Goal: Connect with others: Connect with others

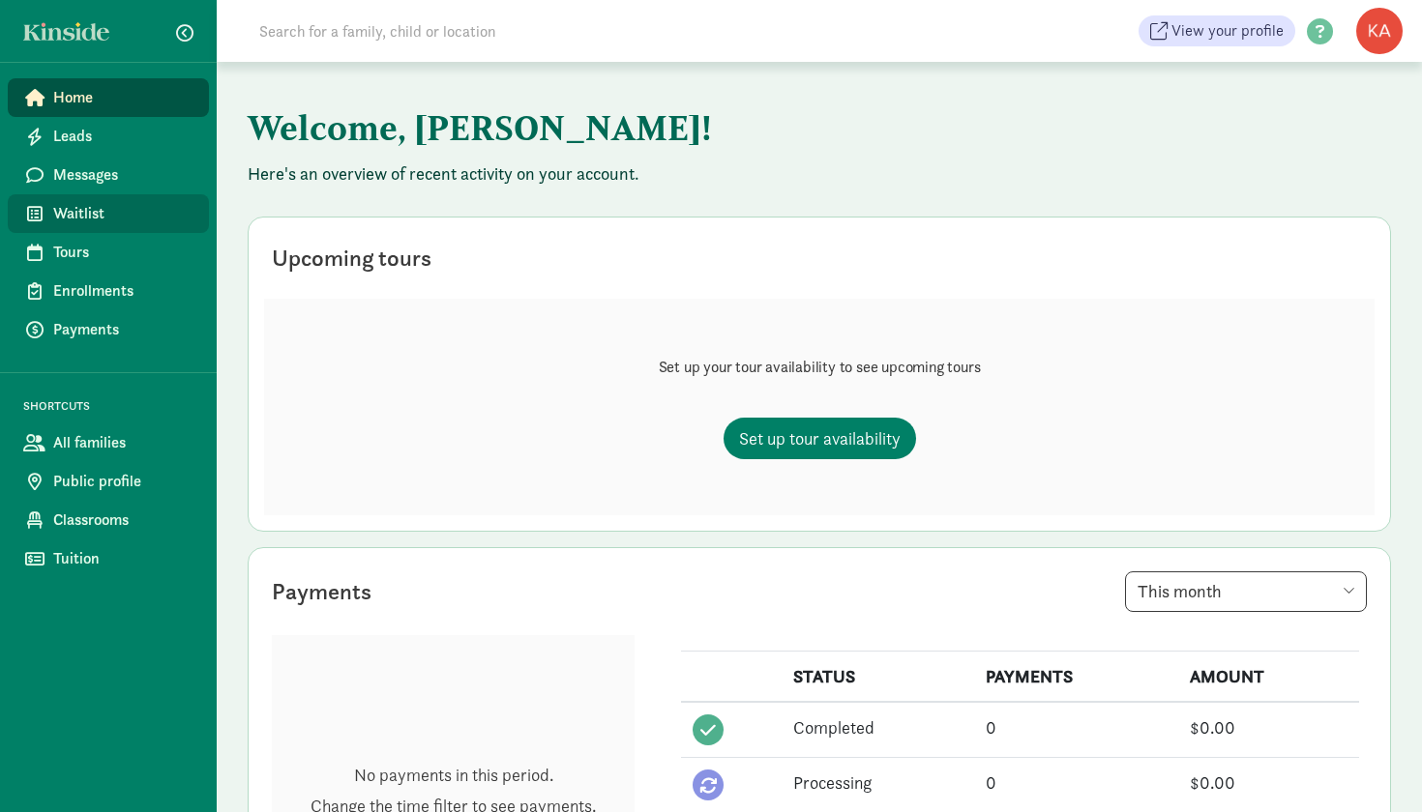
click at [88, 216] on span "Waitlist" at bounding box center [123, 213] width 140 height 23
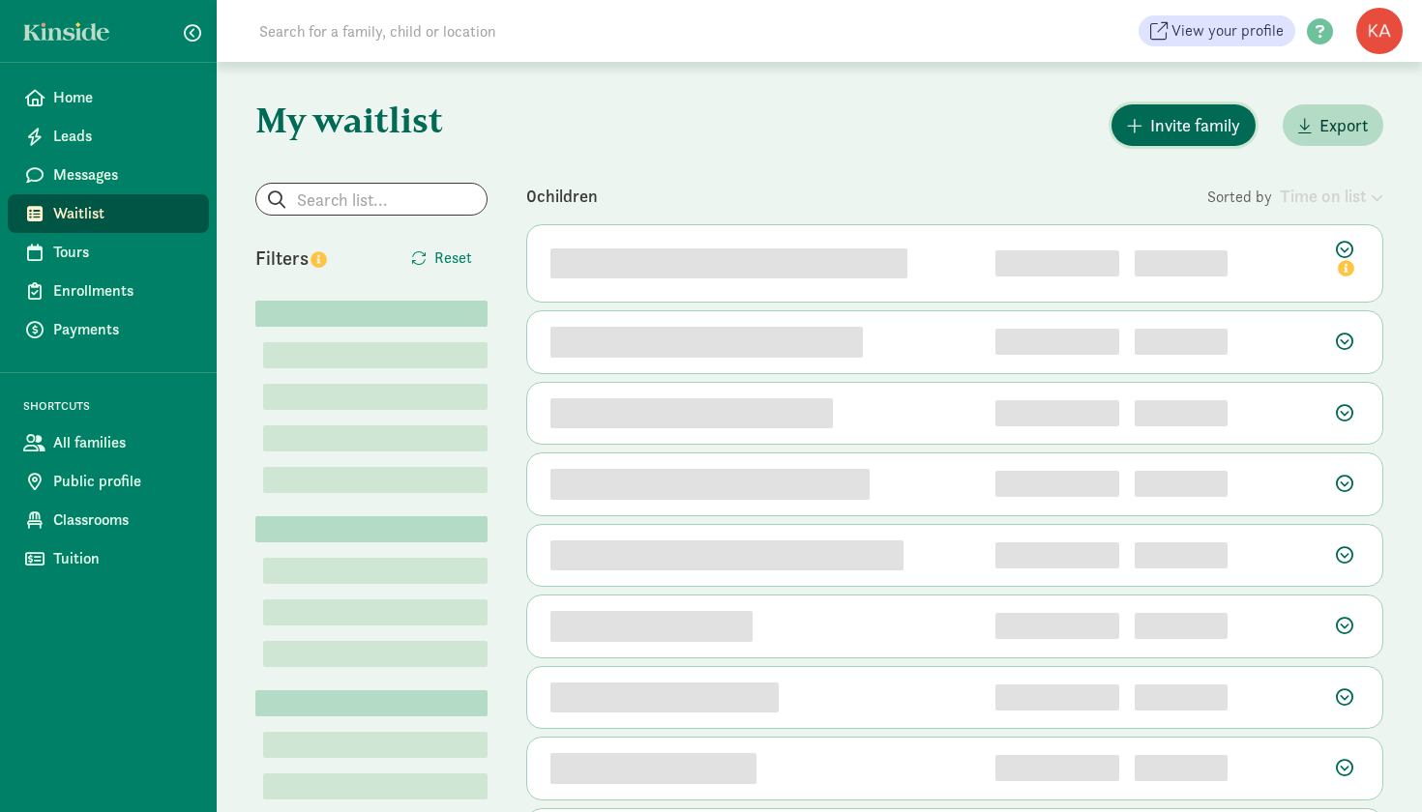
click at [1171, 130] on span "Invite family" at bounding box center [1195, 125] width 90 height 26
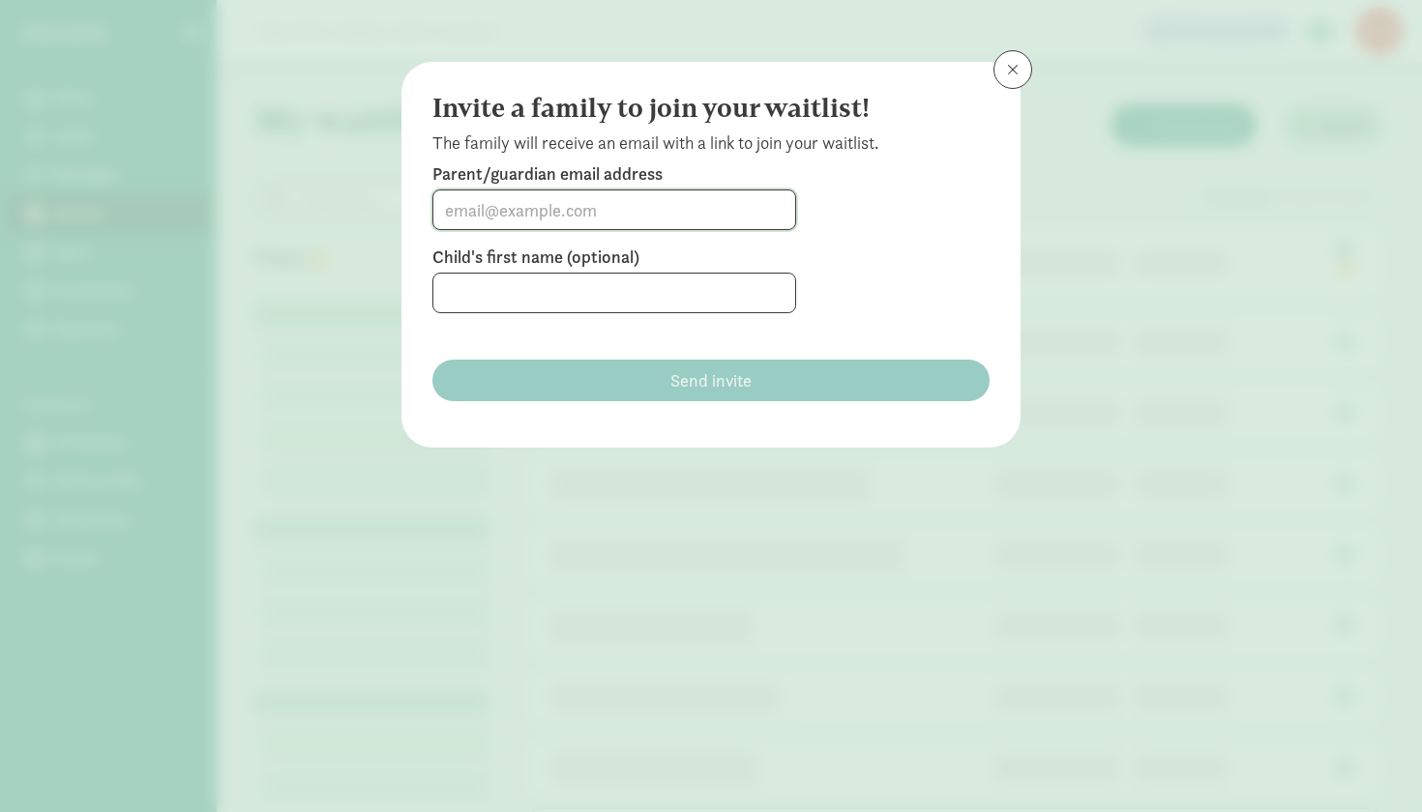
paste input "[PERSON_NAME][EMAIL_ADDRESS][PERSON_NAME][DOMAIN_NAME]"
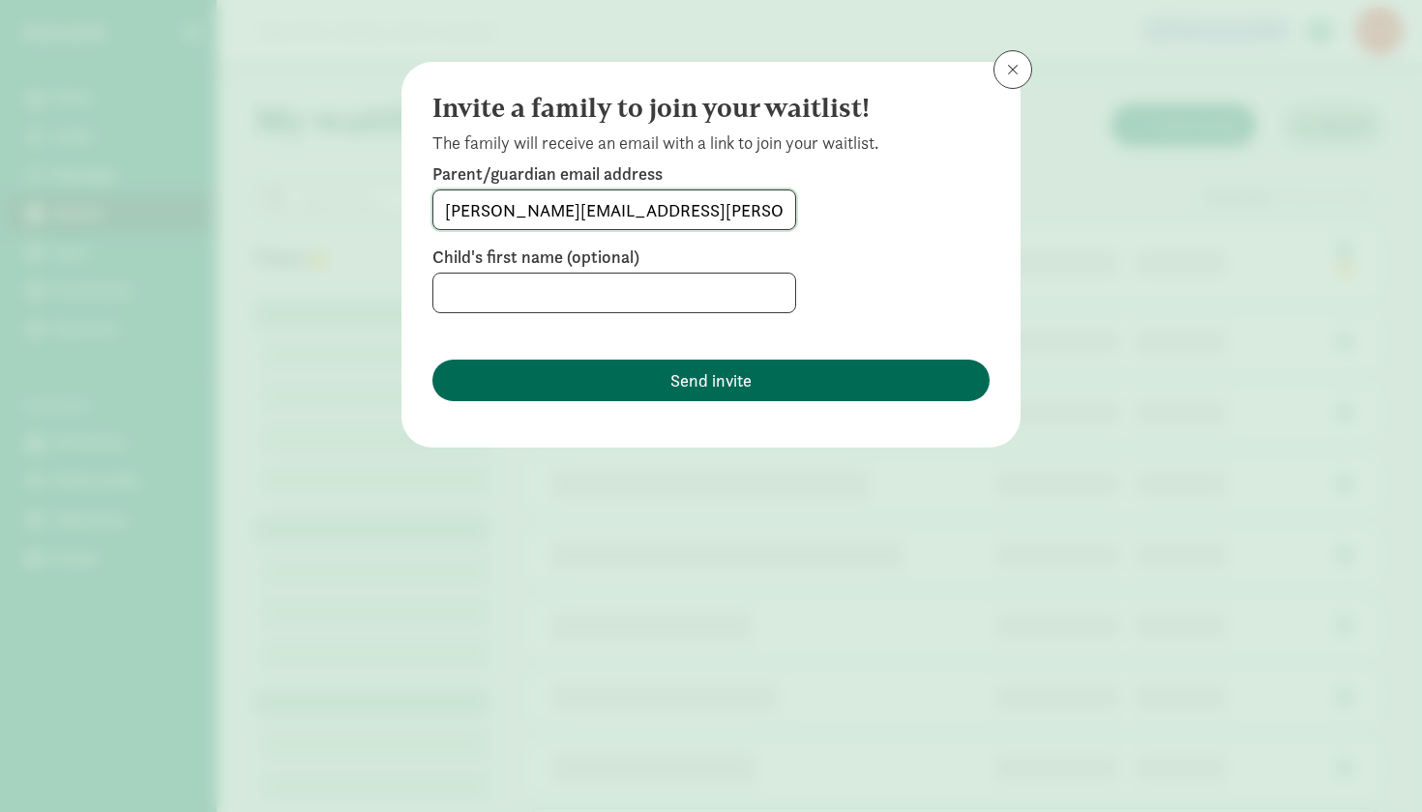
type input "[PERSON_NAME][EMAIL_ADDRESS][PERSON_NAME][DOMAIN_NAME]"
click at [742, 388] on span "Send invite" at bounding box center [710, 380] width 81 height 26
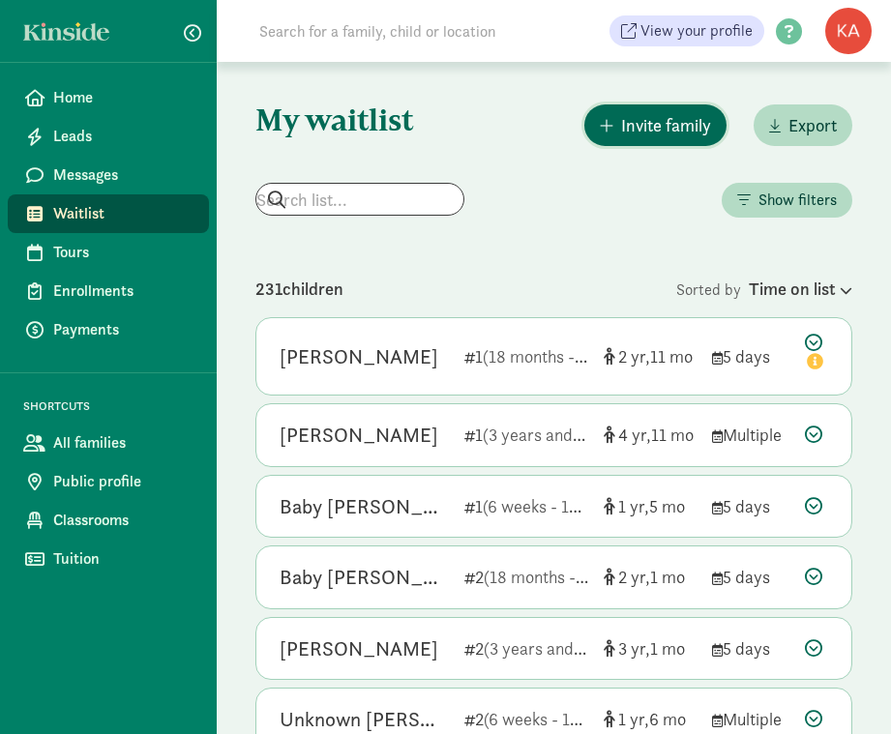
click at [645, 108] on button "Invite family" at bounding box center [655, 125] width 142 height 42
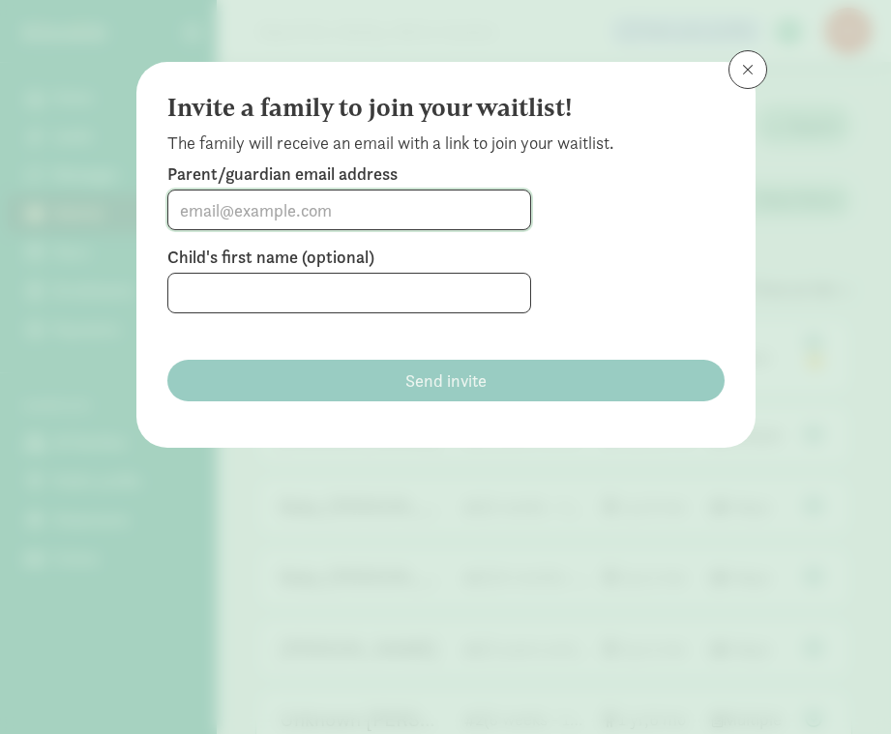
paste input "[EMAIL_ADDRESS][DOMAIN_NAME]"
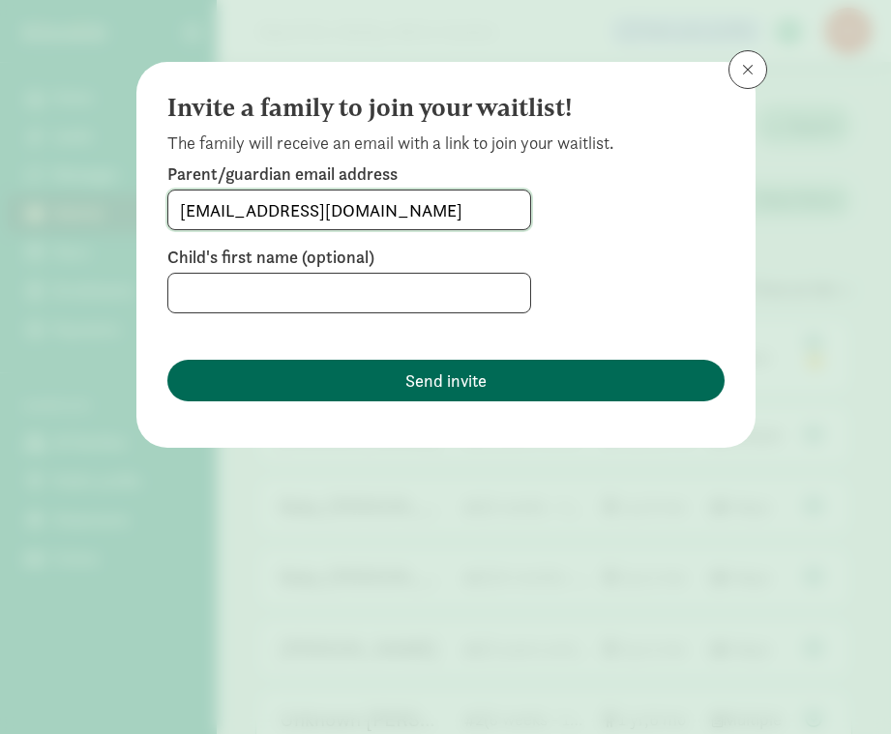
type input "[EMAIL_ADDRESS][DOMAIN_NAME]"
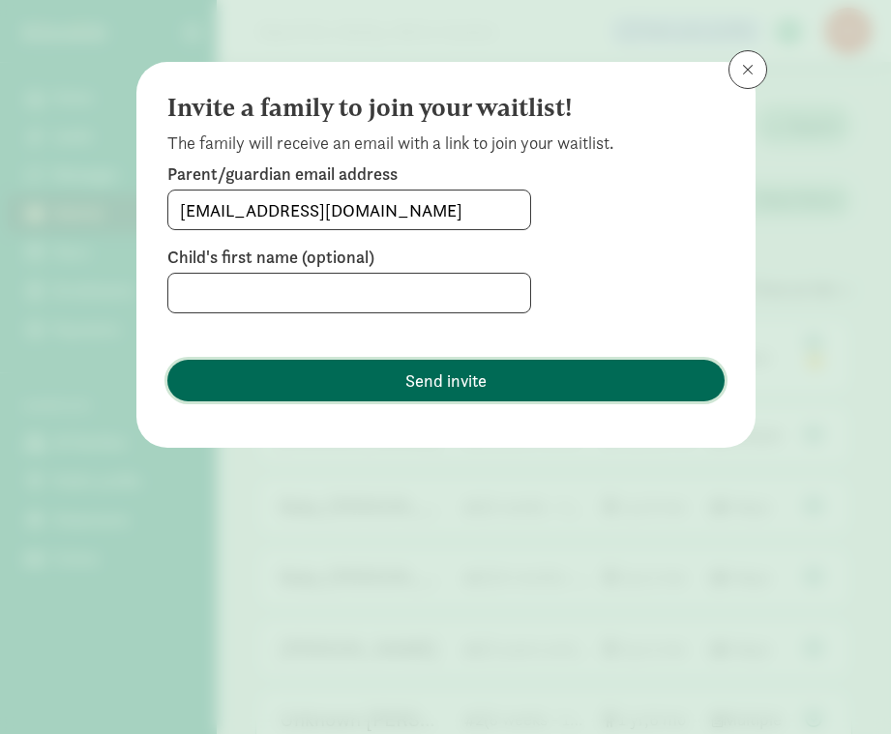
click at [418, 376] on span "Send invite" at bounding box center [445, 380] width 81 height 26
